Goal: Find specific page/section

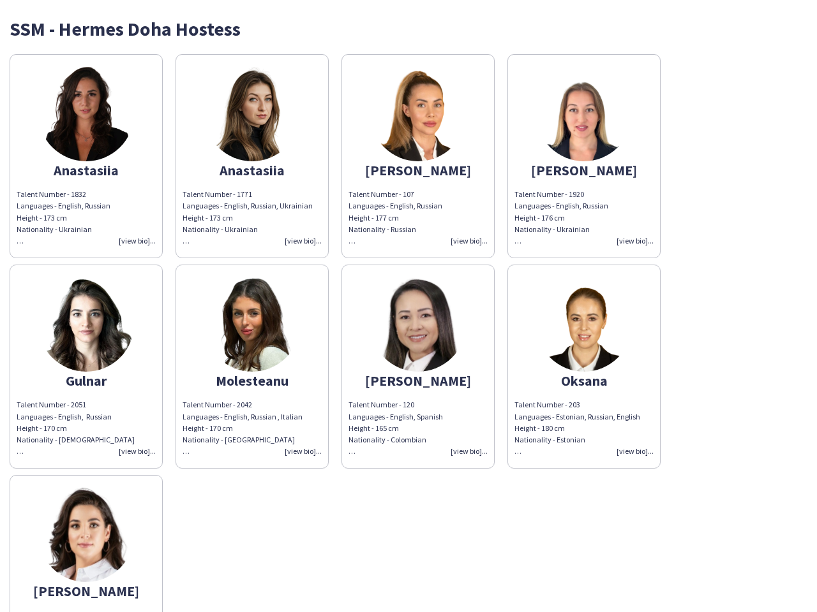
click at [408, 306] on img at bounding box center [418, 324] width 96 height 96
click at [86, 156] on img at bounding box center [86, 114] width 96 height 96
click at [252, 156] on img at bounding box center [252, 114] width 96 height 96
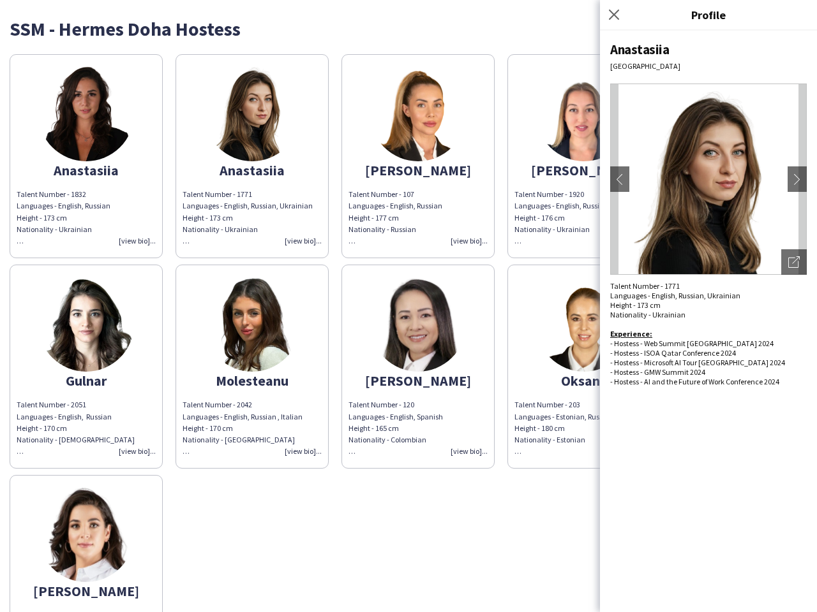
click at [418, 156] on img at bounding box center [418, 114] width 96 height 96
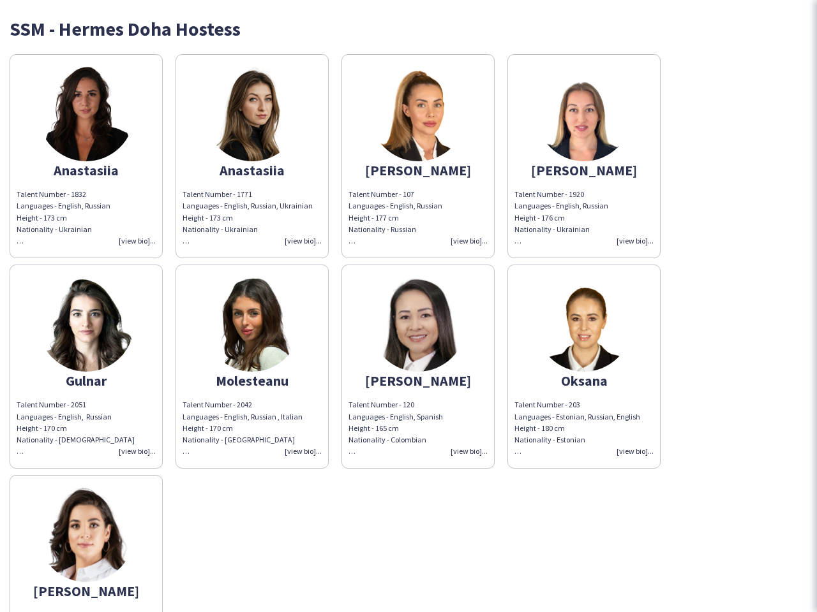
click at [584, 156] on img at bounding box center [584, 114] width 96 height 96
click at [86, 367] on img at bounding box center [86, 324] width 96 height 96
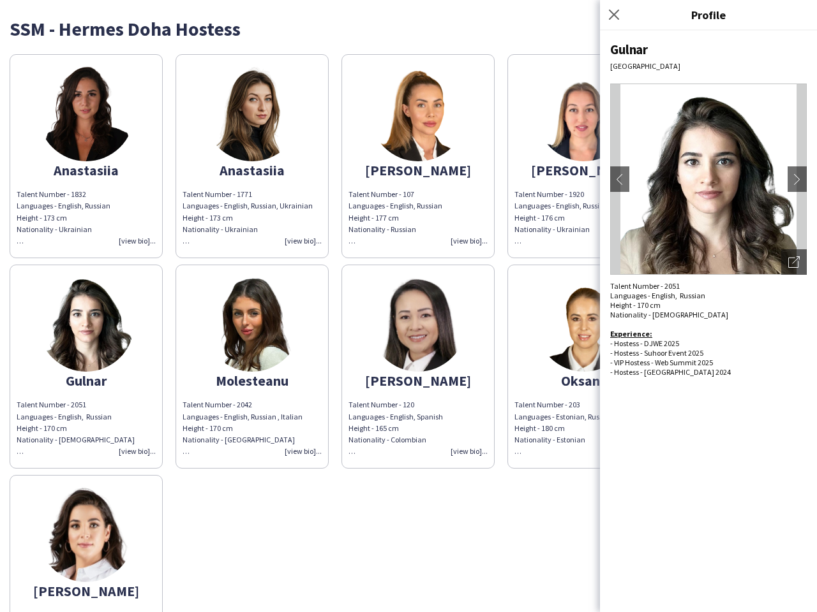
click at [252, 367] on img at bounding box center [252, 324] width 96 height 96
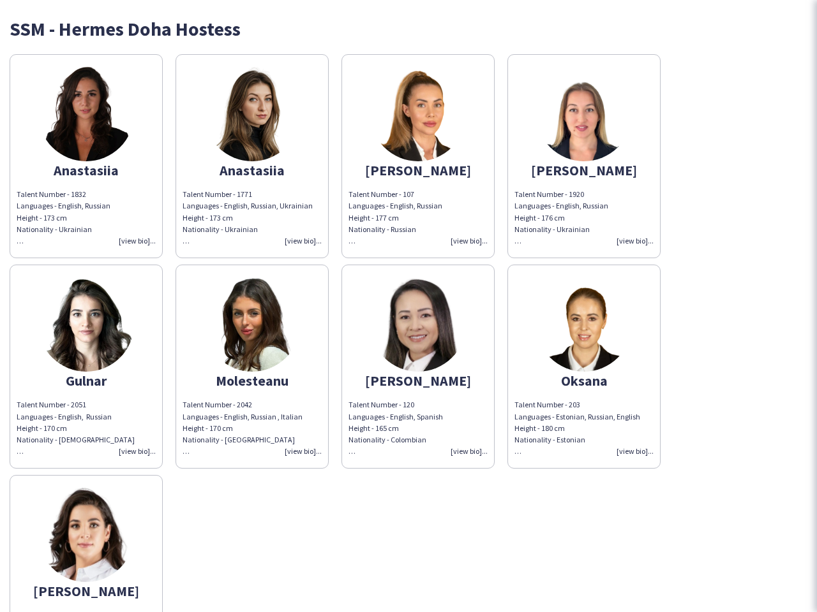
click at [418, 367] on img at bounding box center [418, 324] width 96 height 96
click at [584, 367] on img at bounding box center [584, 324] width 96 height 96
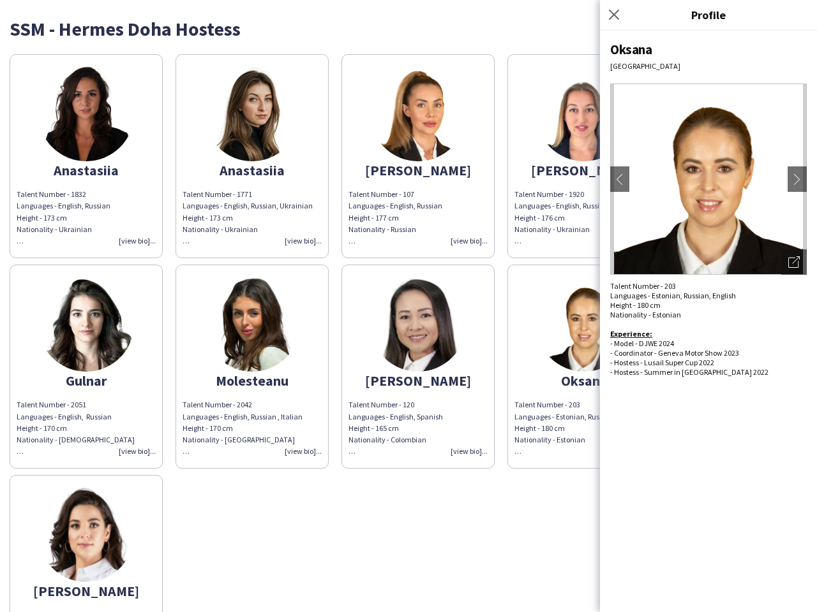
click at [86, 544] on img at bounding box center [86, 535] width 96 height 96
